Goal: Transaction & Acquisition: Subscribe to service/newsletter

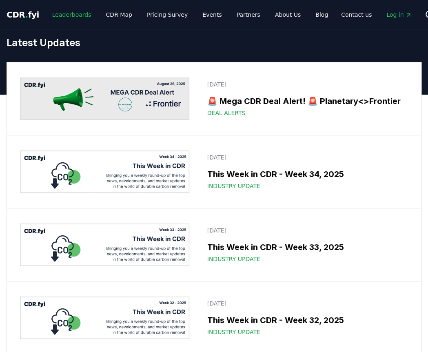
click at [73, 17] on link "Leaderboards" at bounding box center [72, 14] width 52 height 15
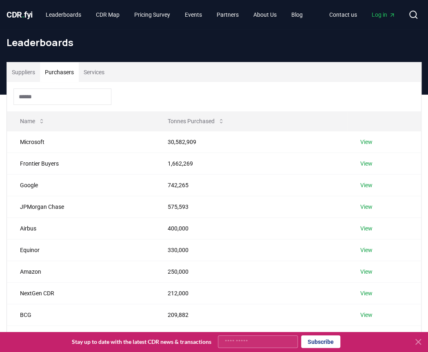
click at [68, 71] on button "Purchasers" at bounding box center [59, 72] width 39 height 20
click at [419, 345] on icon at bounding box center [418, 342] width 10 height 10
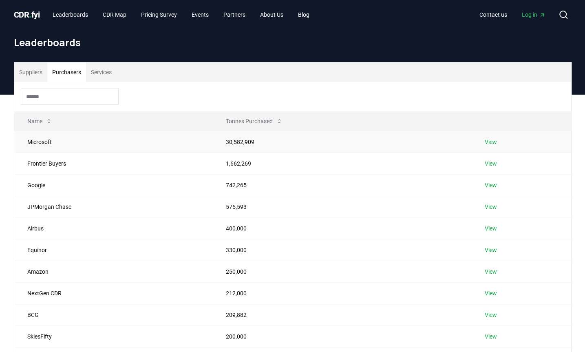
click at [427, 139] on link "View" at bounding box center [491, 142] width 12 height 8
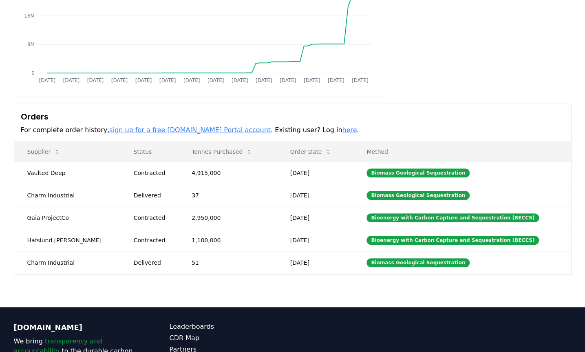
scroll to position [150, 0]
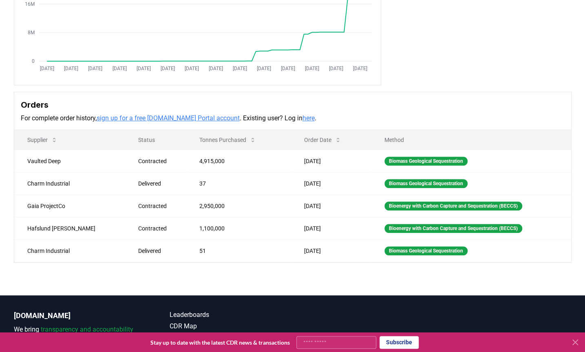
click at [156, 117] on link "sign up for a free CDR.fyi Portal account" at bounding box center [168, 118] width 143 height 8
